Goal: Transaction & Acquisition: Download file/media

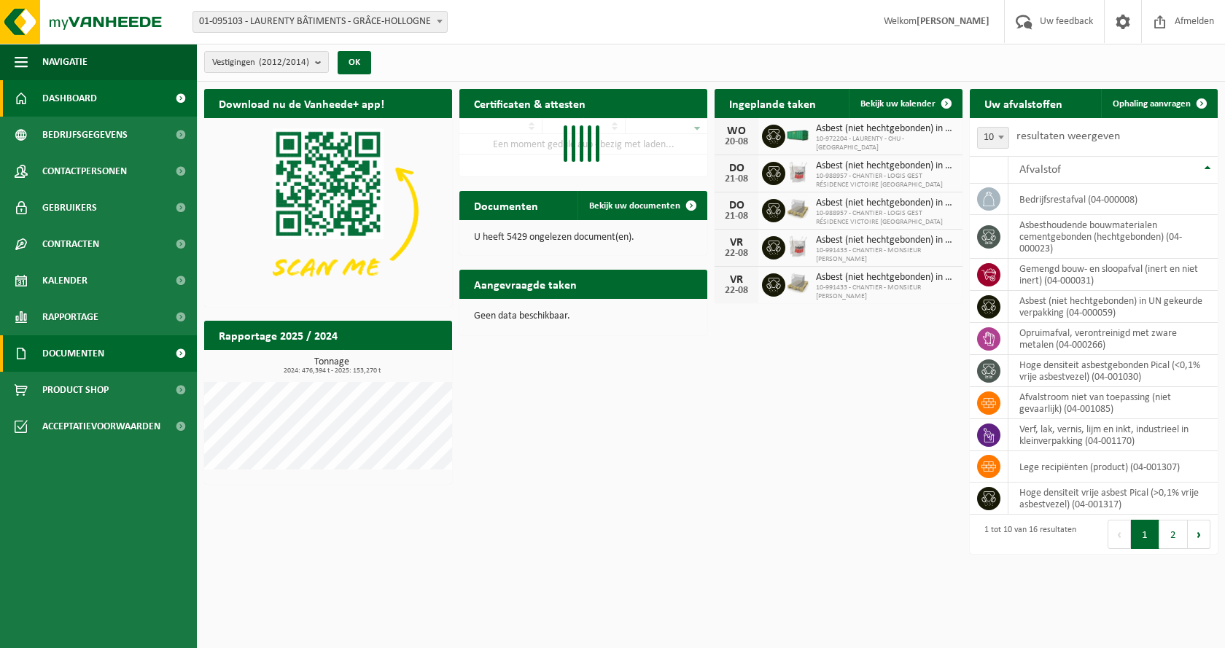
click at [85, 368] on span "Documenten" at bounding box center [73, 354] width 62 height 36
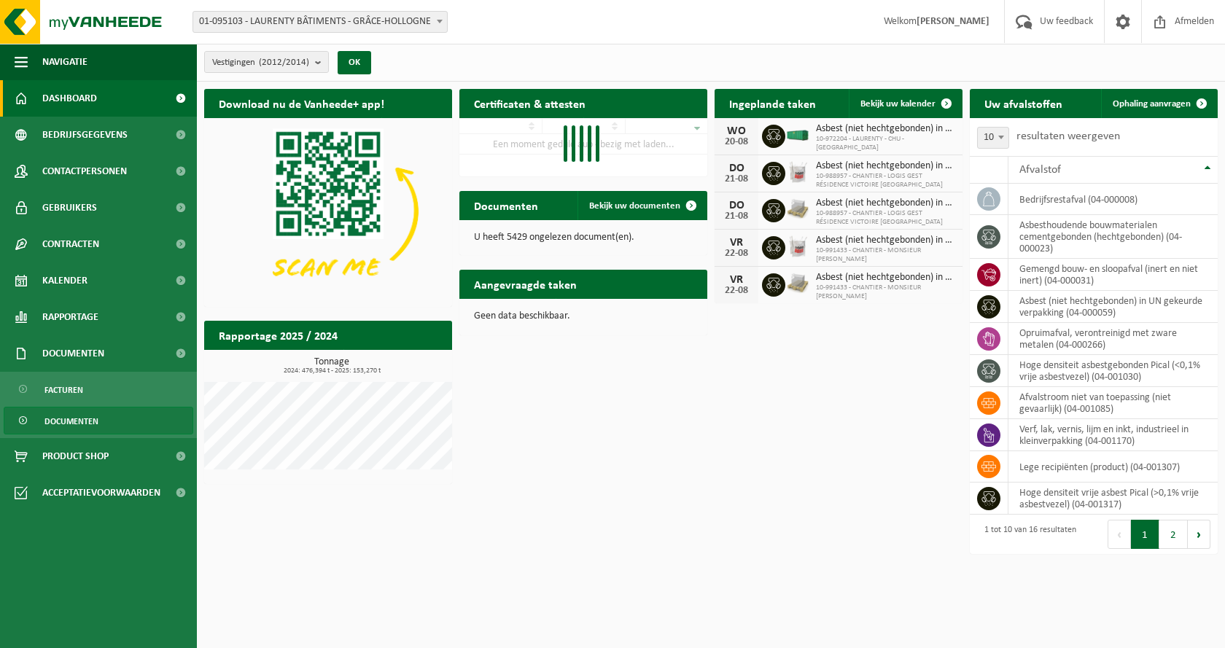
click at [80, 424] on span "Documenten" at bounding box center [71, 422] width 54 height 28
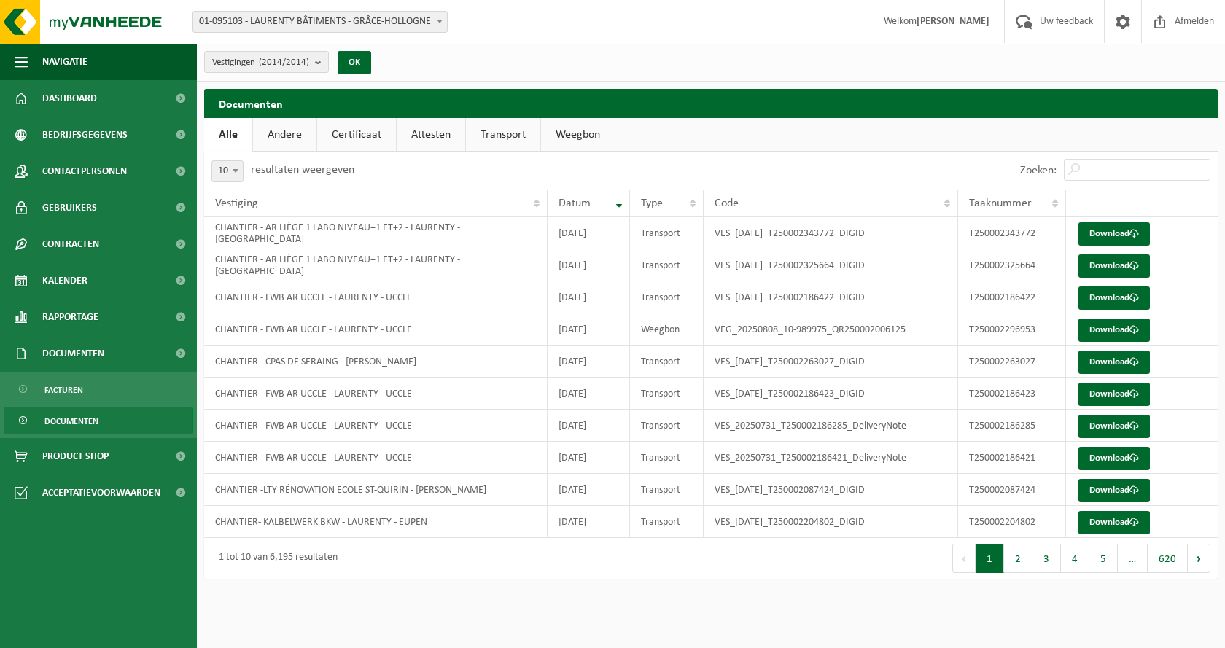
click at [370, 130] on link "Certificaat" at bounding box center [356, 135] width 79 height 34
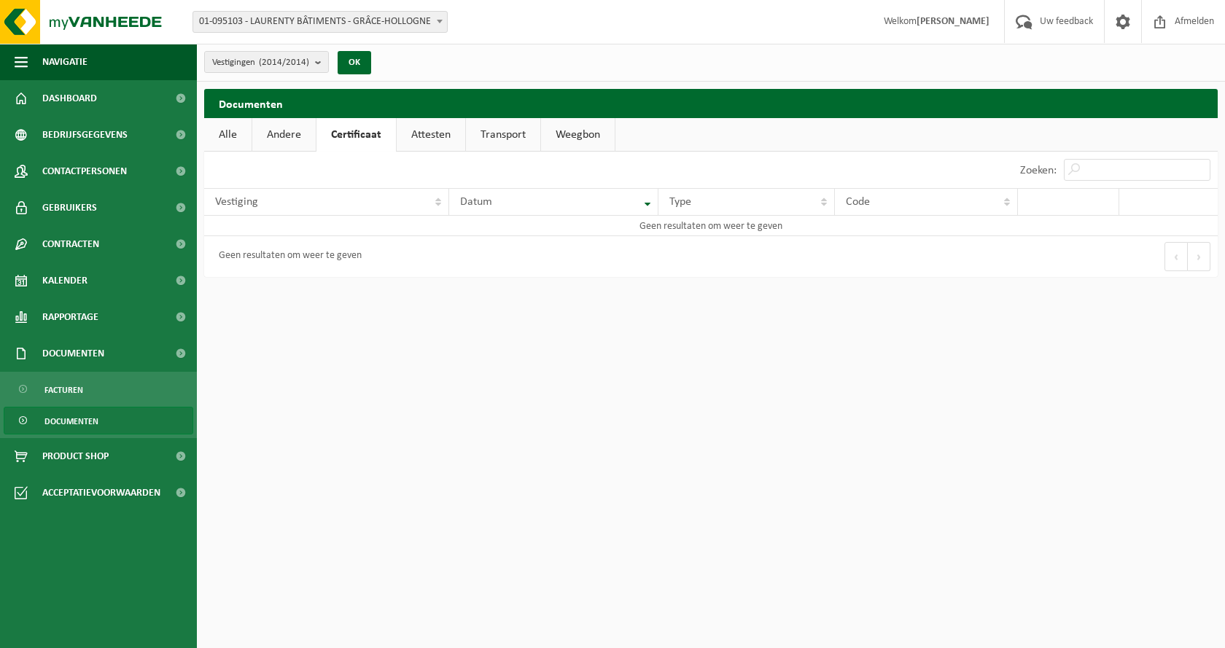
click at [424, 139] on link "Attesten" at bounding box center [431, 135] width 69 height 34
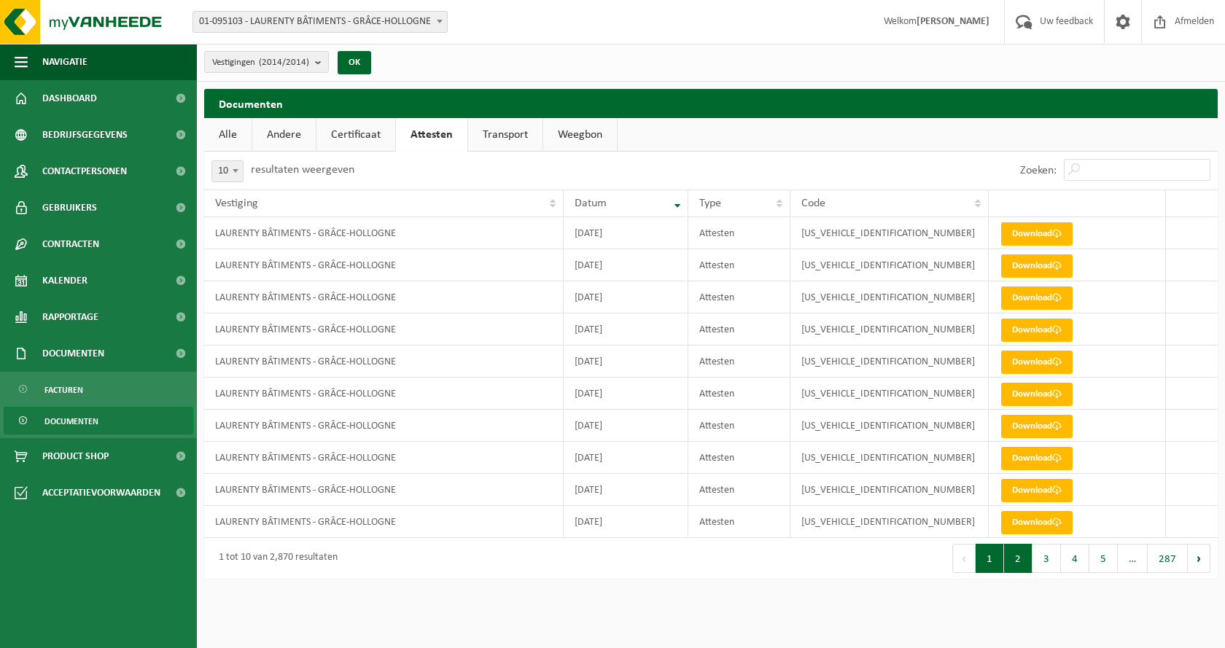
click at [1015, 565] on button "2" at bounding box center [1018, 558] width 28 height 29
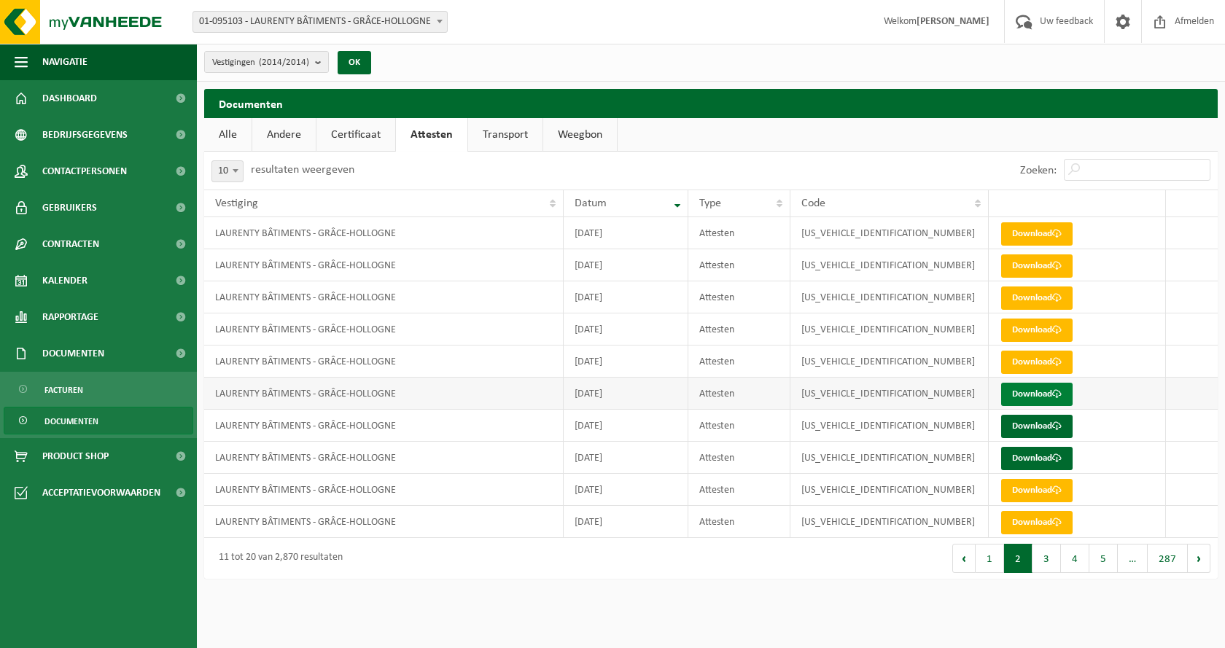
click at [1022, 395] on link "Download" at bounding box center [1036, 394] width 71 height 23
click at [1041, 431] on link "Download" at bounding box center [1036, 426] width 71 height 23
click at [1025, 454] on link "Download" at bounding box center [1036, 458] width 71 height 23
click at [1042, 562] on button "3" at bounding box center [1047, 558] width 28 height 29
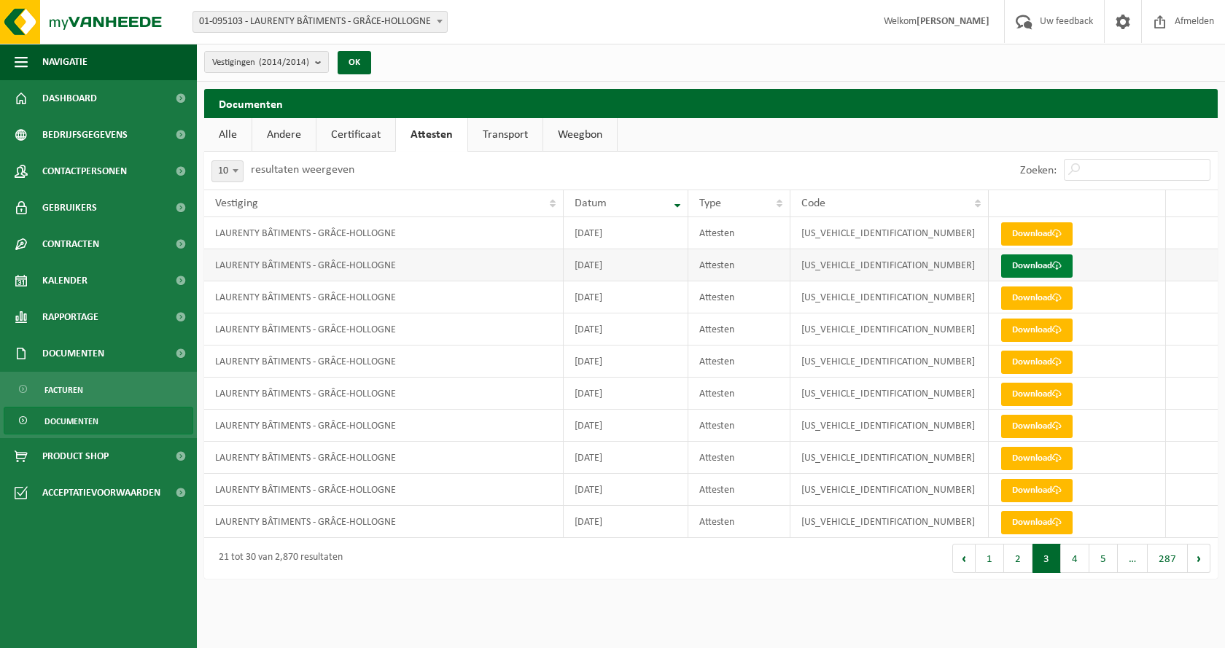
click at [1046, 265] on link "Download" at bounding box center [1036, 266] width 71 height 23
click at [1078, 555] on button "4" at bounding box center [1075, 558] width 28 height 29
drag, startPoint x: 993, startPoint y: 564, endPoint x: 1009, endPoint y: 565, distance: 16.1
click at [993, 563] on button "1" at bounding box center [990, 558] width 28 height 29
click at [1014, 568] on button "2" at bounding box center [1018, 558] width 28 height 29
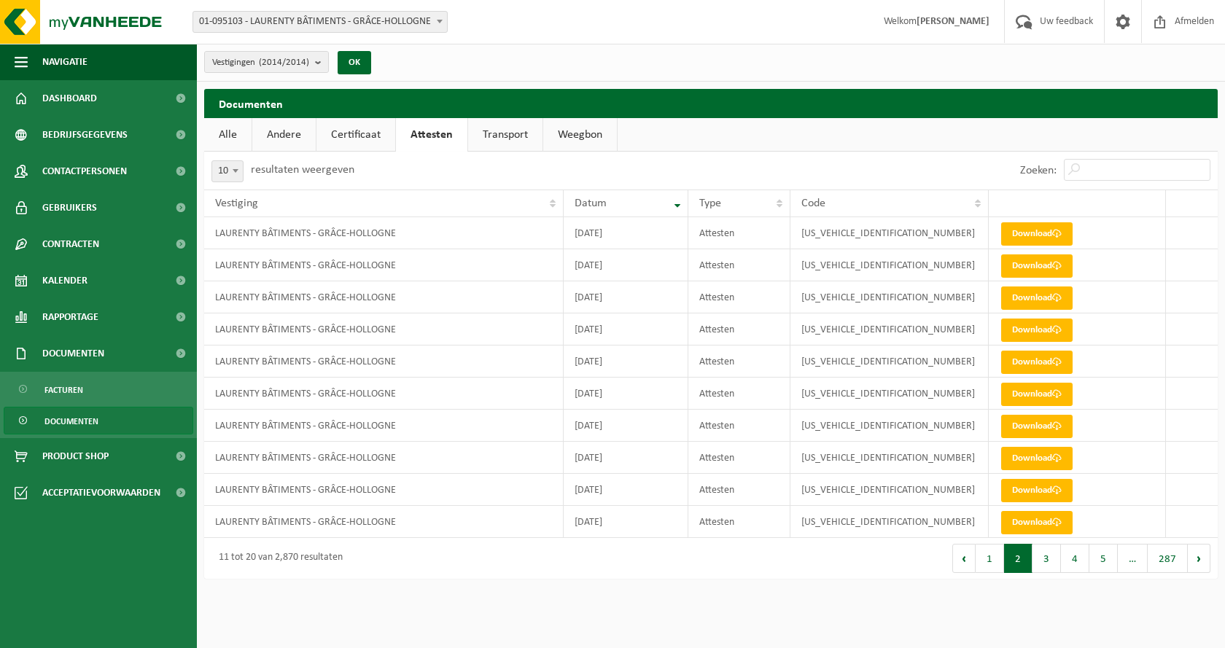
click at [1046, 568] on button "3" at bounding box center [1047, 558] width 28 height 29
click at [1074, 571] on button "4" at bounding box center [1075, 558] width 28 height 29
click at [1102, 568] on button "5" at bounding box center [1104, 558] width 28 height 29
